Goal: Entertainment & Leisure: Consume media (video, audio)

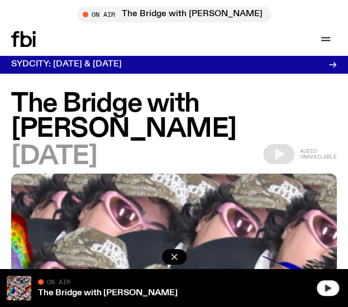
click at [332, 288] on icon "button" at bounding box center [328, 288] width 9 height 9
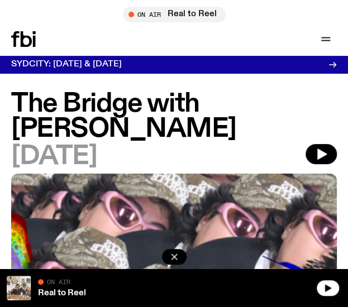
click at [327, 296] on div at bounding box center [329, 288] width 25 height 25
click at [325, 291] on icon "button" at bounding box center [328, 287] width 6 height 7
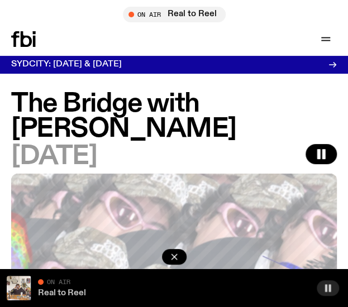
click at [68, 295] on link "Real to Reel" at bounding box center [62, 293] width 48 height 9
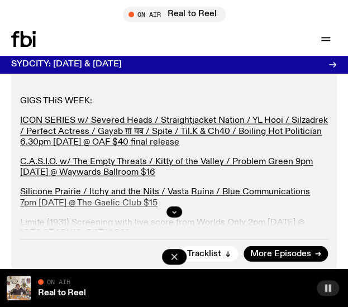
scroll to position [587, 0]
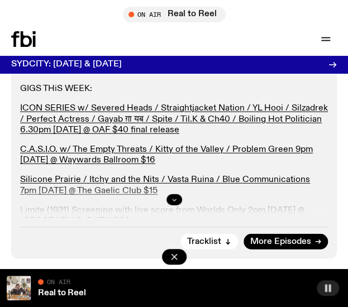
click at [176, 203] on button "button" at bounding box center [175, 200] width 16 height 11
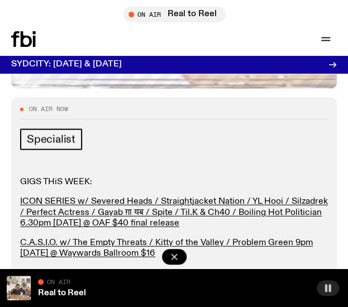
scroll to position [546, 0]
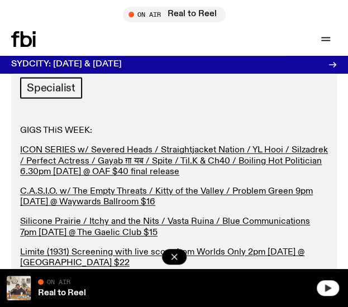
click at [328, 285] on icon "button" at bounding box center [328, 288] width 9 height 9
click at [174, 260] on icon "button" at bounding box center [174, 257] width 11 height 11
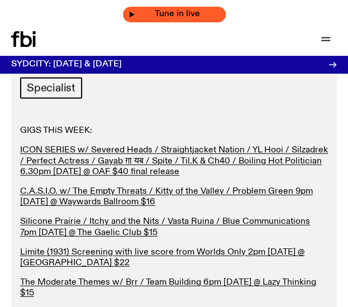
click at [172, 15] on span "Tune in live" at bounding box center [177, 14] width 85 height 8
